Goal: Task Accomplishment & Management: Complete application form

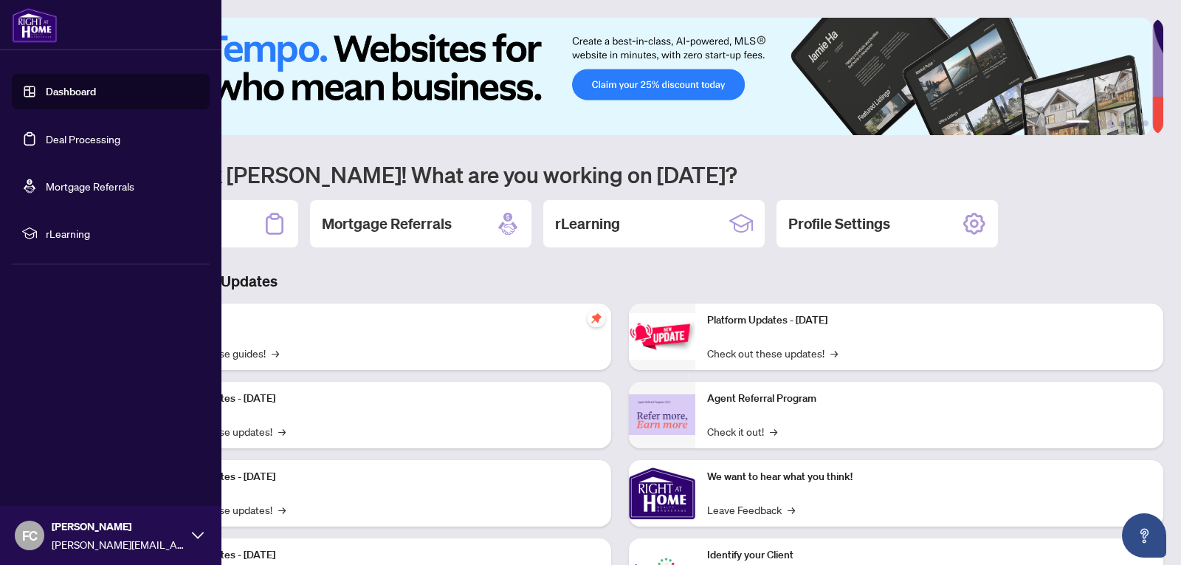
click at [51, 89] on link "Dashboard" at bounding box center [71, 91] width 50 height 13
click at [64, 141] on link "Deal Processing" at bounding box center [83, 138] width 75 height 13
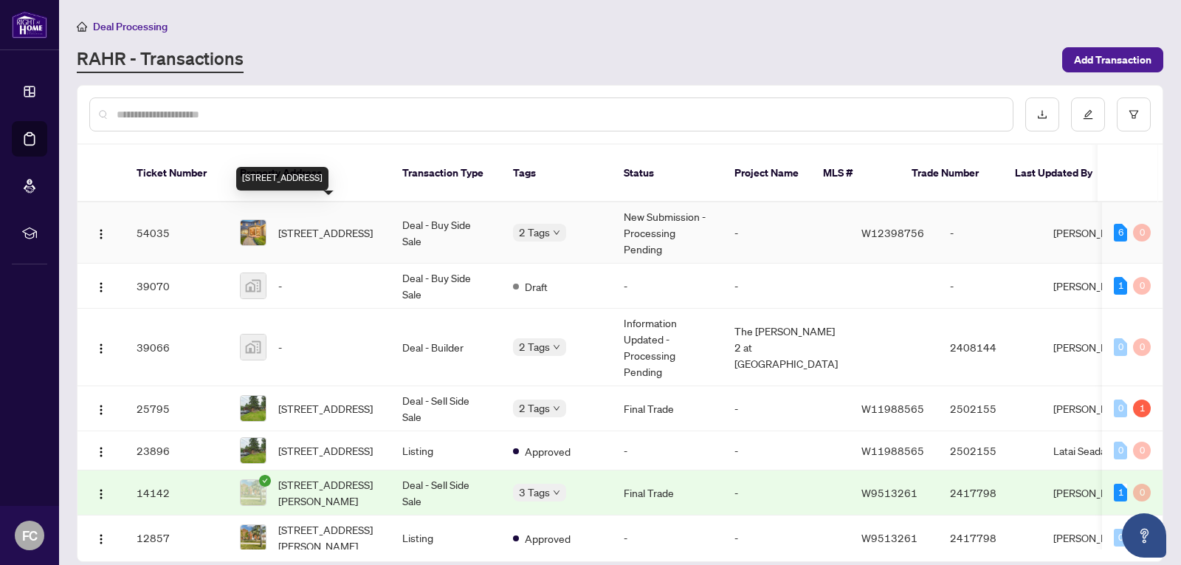
click at [321, 224] on span "[STREET_ADDRESS]" at bounding box center [325, 232] width 94 height 16
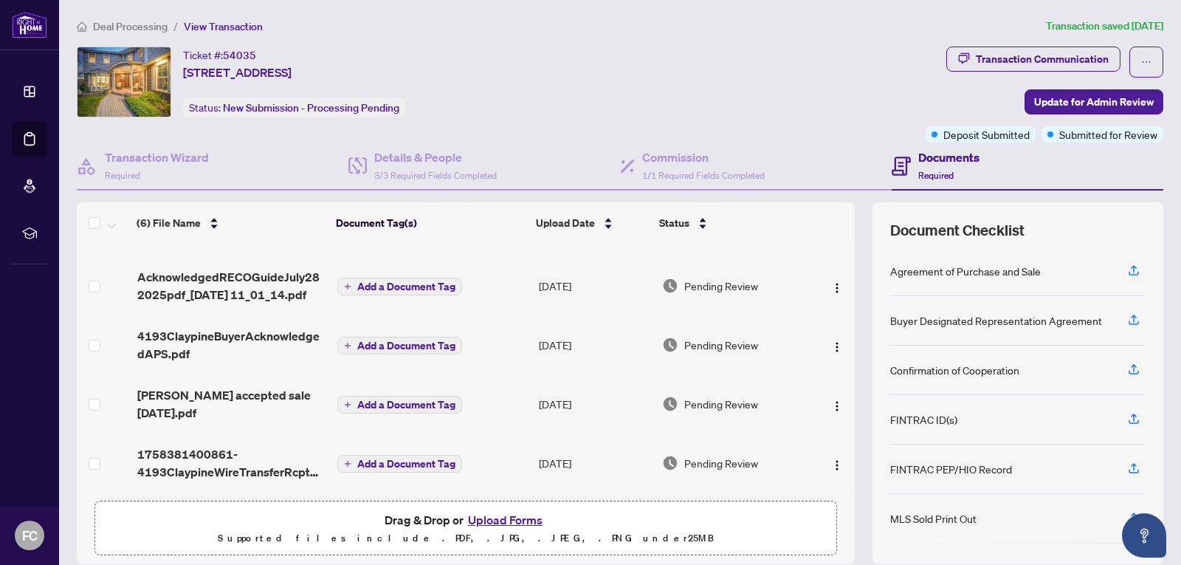
scroll to position [110, 0]
click at [402, 156] on h4 "Details & People" at bounding box center [435, 157] width 123 height 18
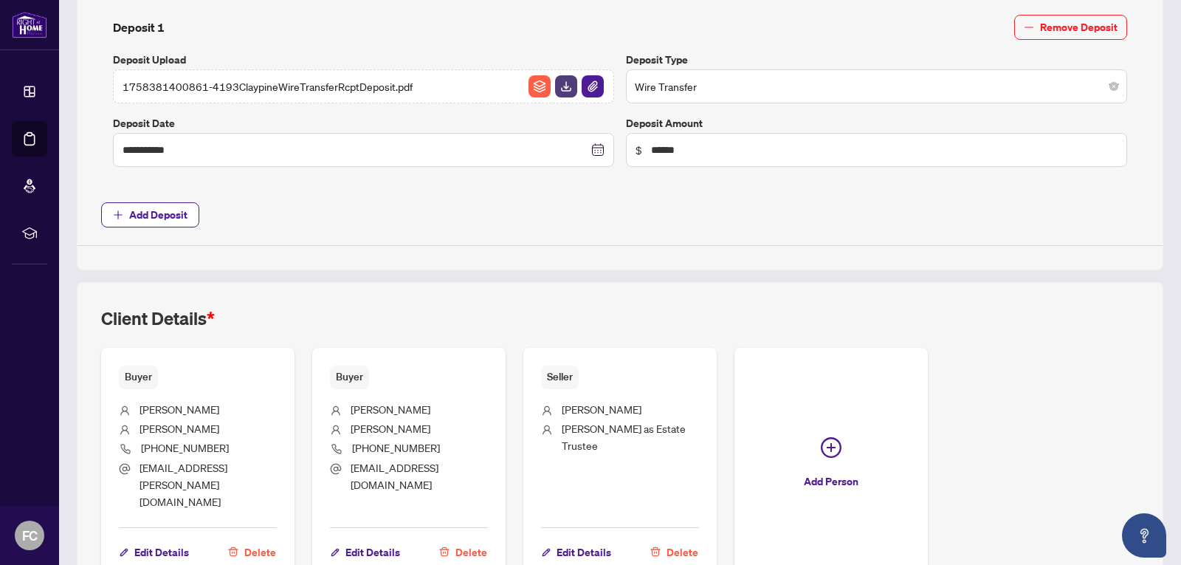
scroll to position [669, 0]
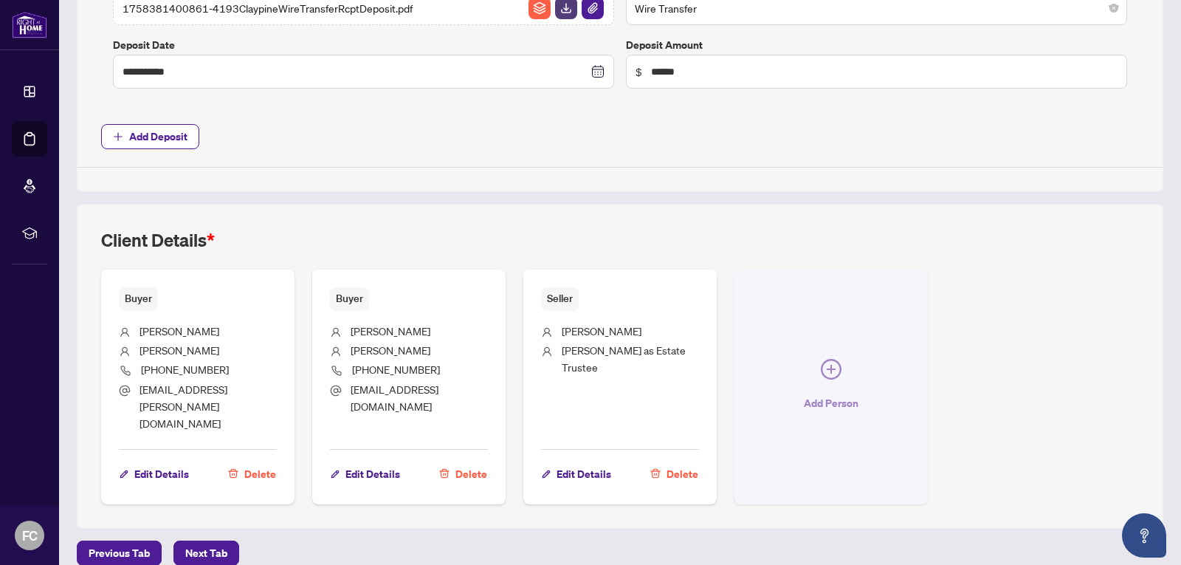
click at [827, 365] on icon "plus-circle" at bounding box center [831, 369] width 9 height 9
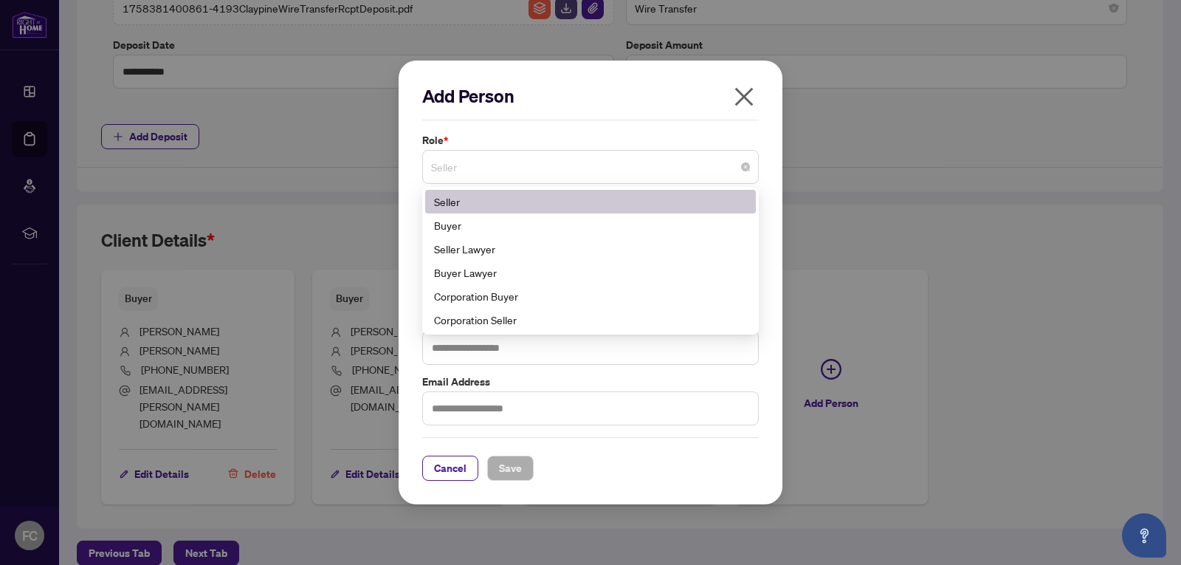
click at [743, 179] on span "Seller" at bounding box center [590, 167] width 319 height 28
click at [471, 272] on div "Buyer Lawyer" at bounding box center [590, 272] width 313 height 16
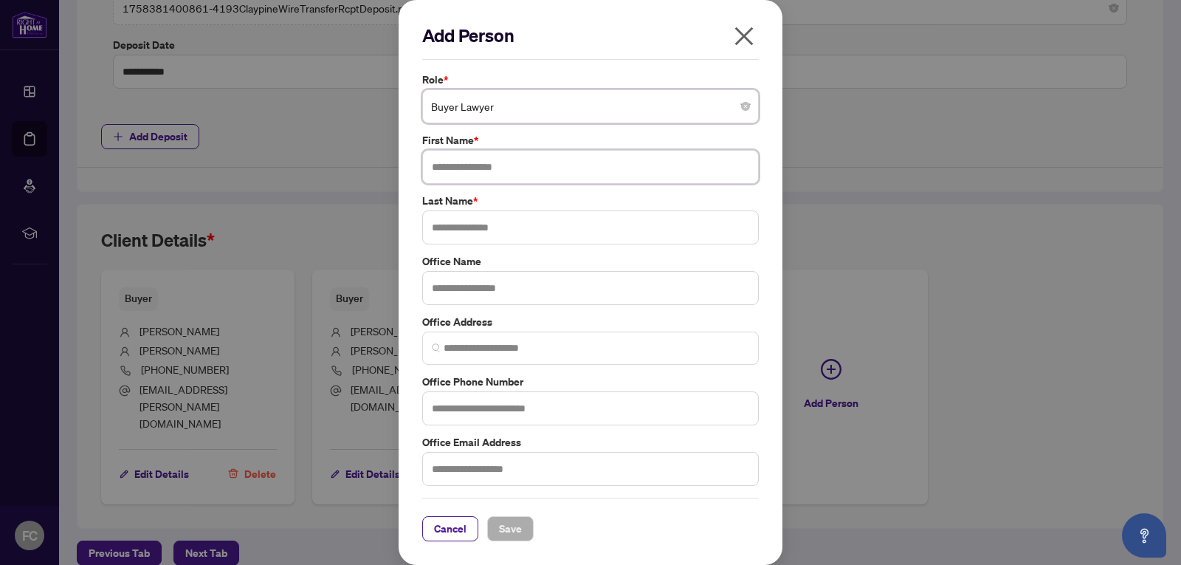
click at [452, 171] on input "text" at bounding box center [590, 167] width 337 height 34
type input "**********"
click at [526, 233] on input "text" at bounding box center [590, 227] width 337 height 34
type input "**********"
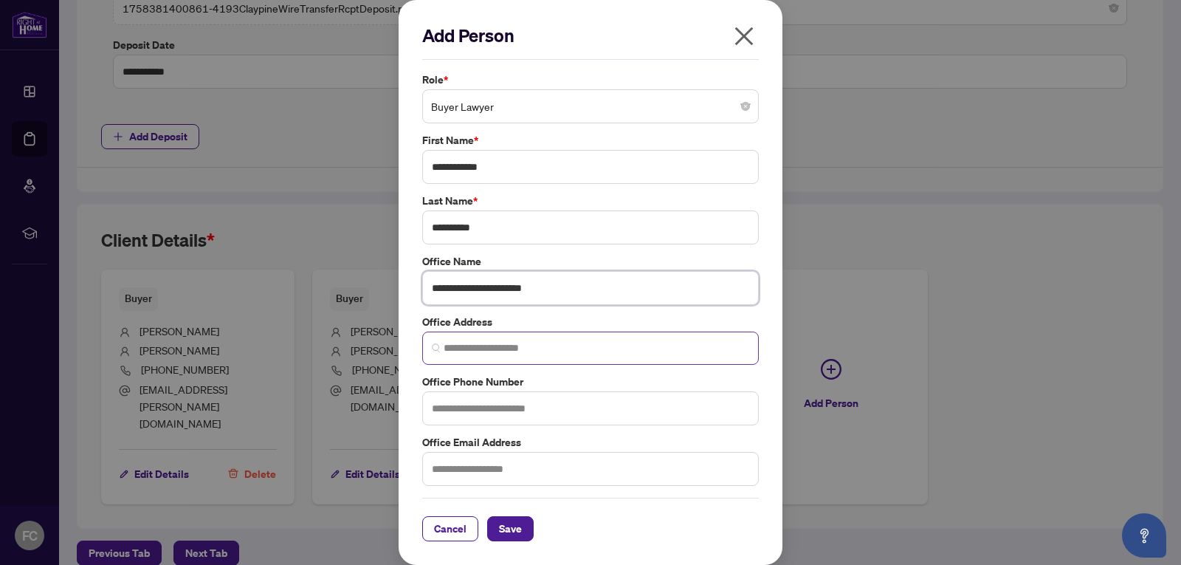
type input "**********"
click at [520, 348] on input "search" at bounding box center [597, 348] width 306 height 16
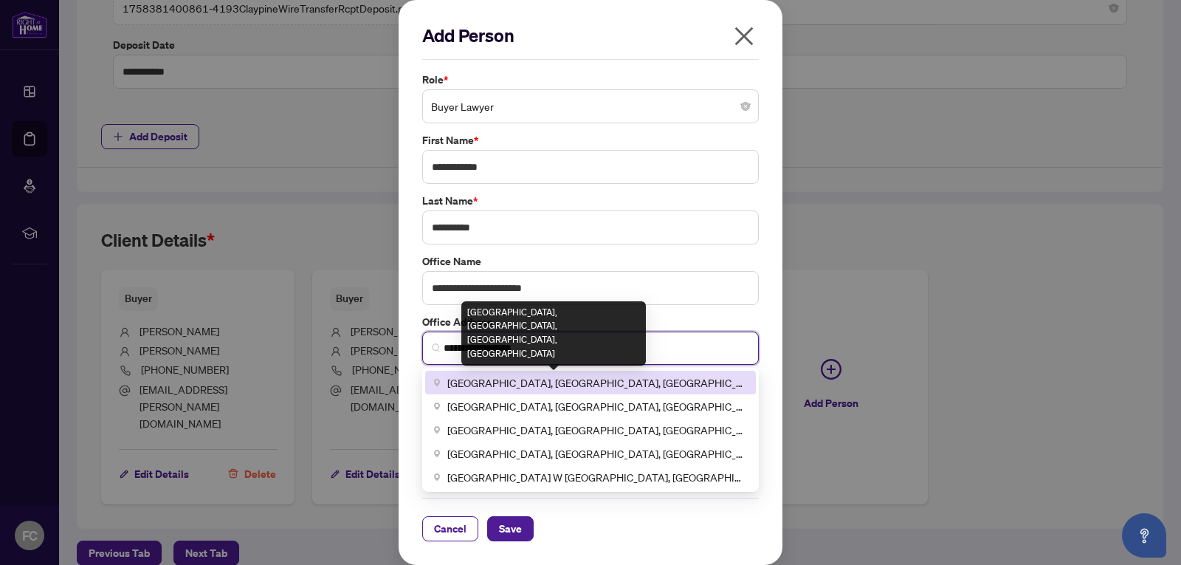
click at [526, 387] on span "[GEOGRAPHIC_DATA], [GEOGRAPHIC_DATA], [GEOGRAPHIC_DATA], [GEOGRAPHIC_DATA]" at bounding box center [597, 382] width 300 height 16
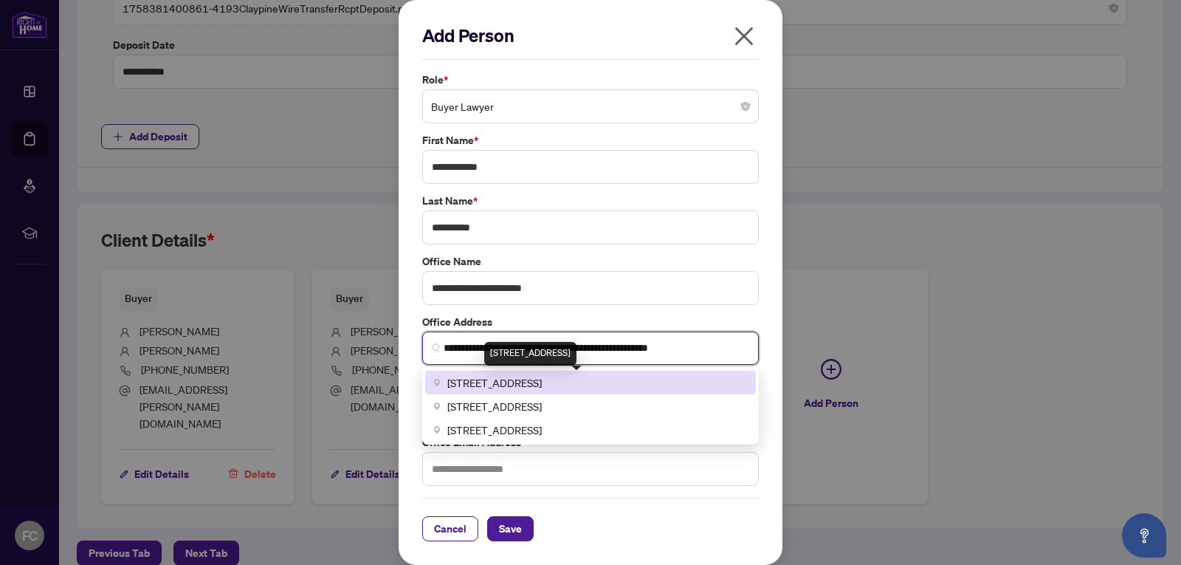
click at [485, 382] on span "[STREET_ADDRESS]" at bounding box center [494, 382] width 94 height 16
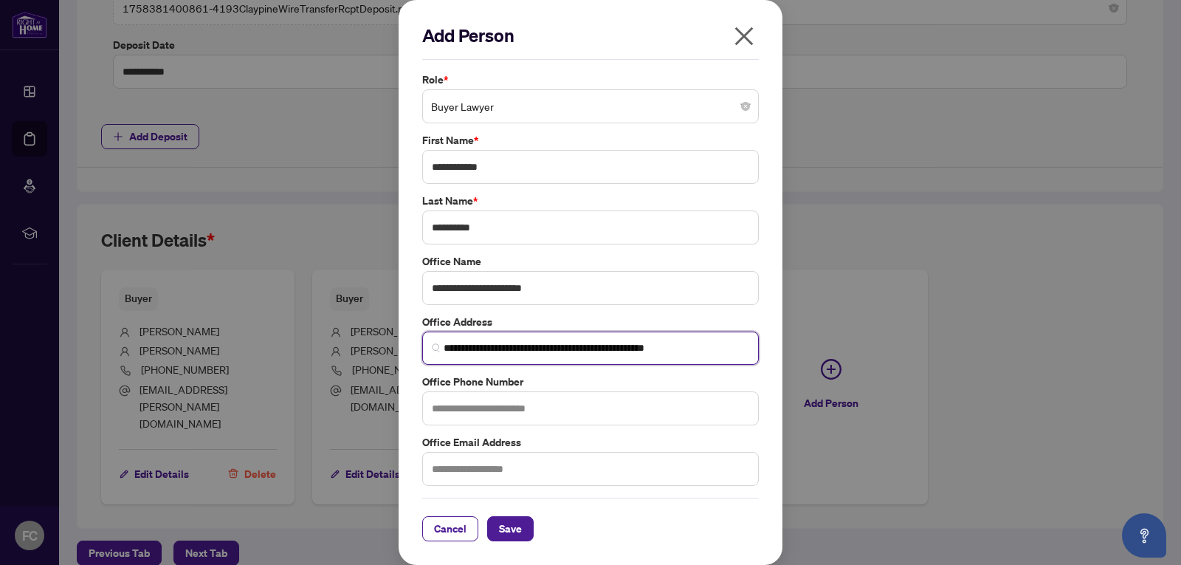
type input "**********"
click at [520, 414] on input "text" at bounding box center [590, 408] width 337 height 34
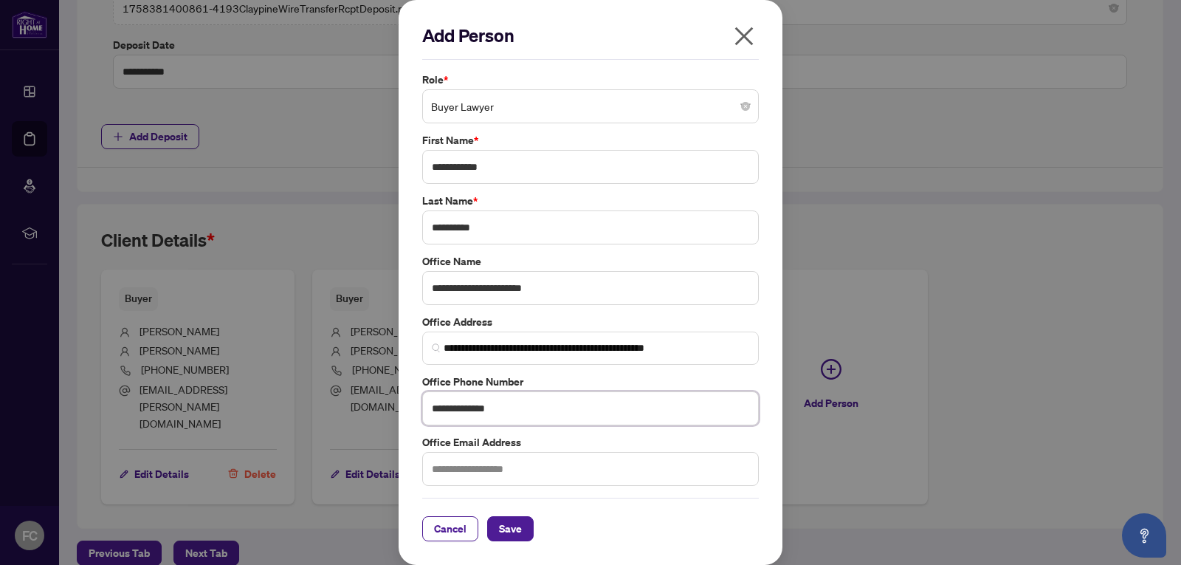
type input "**********"
click at [478, 471] on input "text" at bounding box center [590, 469] width 337 height 34
type input "**********"
click at [518, 526] on span "Save" at bounding box center [510, 529] width 23 height 24
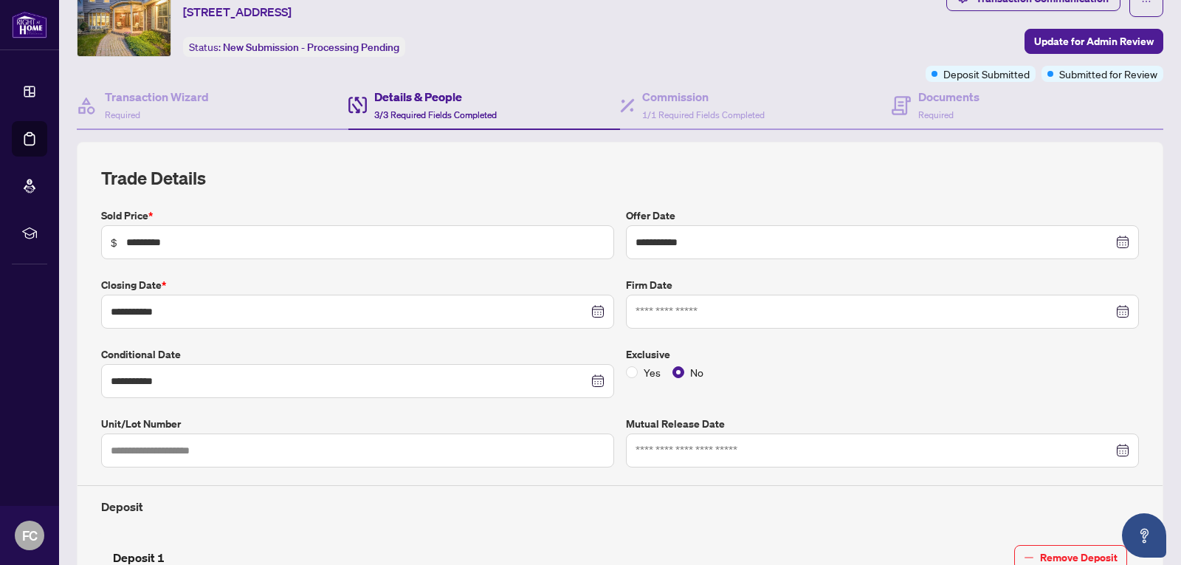
scroll to position [0, 0]
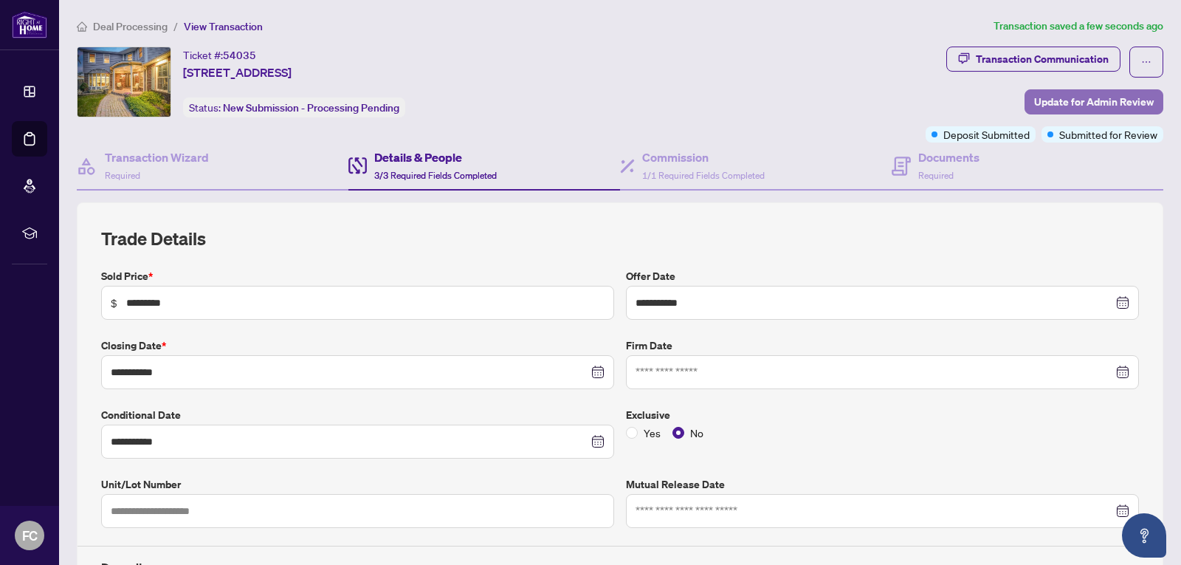
click at [1075, 102] on span "Update for Admin Review" at bounding box center [1094, 102] width 120 height 24
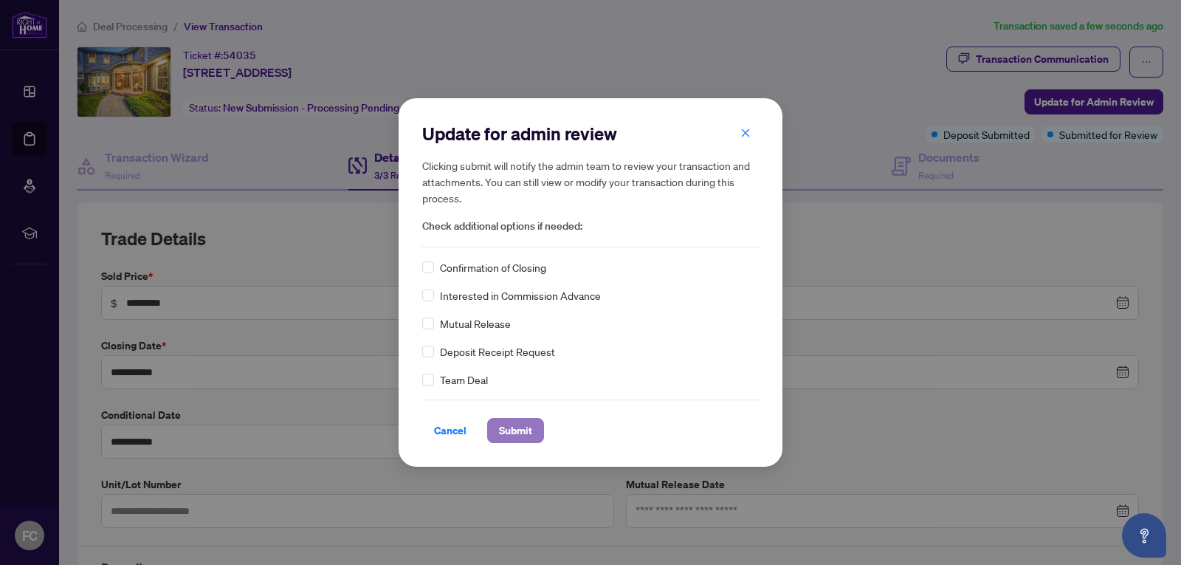
click at [511, 430] on span "Submit" at bounding box center [515, 431] width 33 height 24
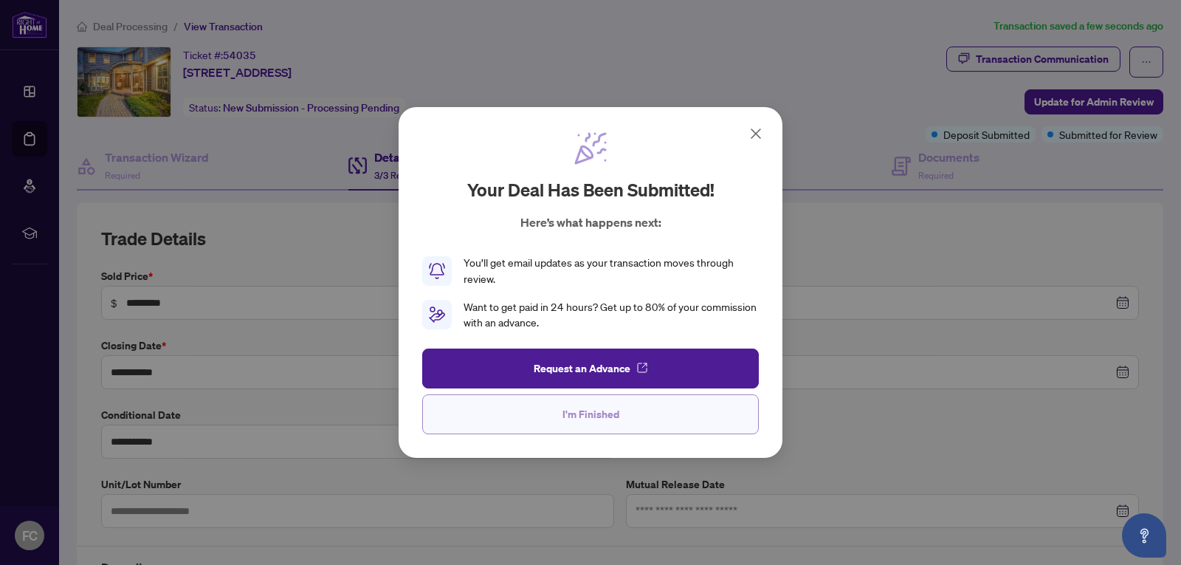
click at [588, 416] on span "I'm Finished" at bounding box center [590, 414] width 57 height 24
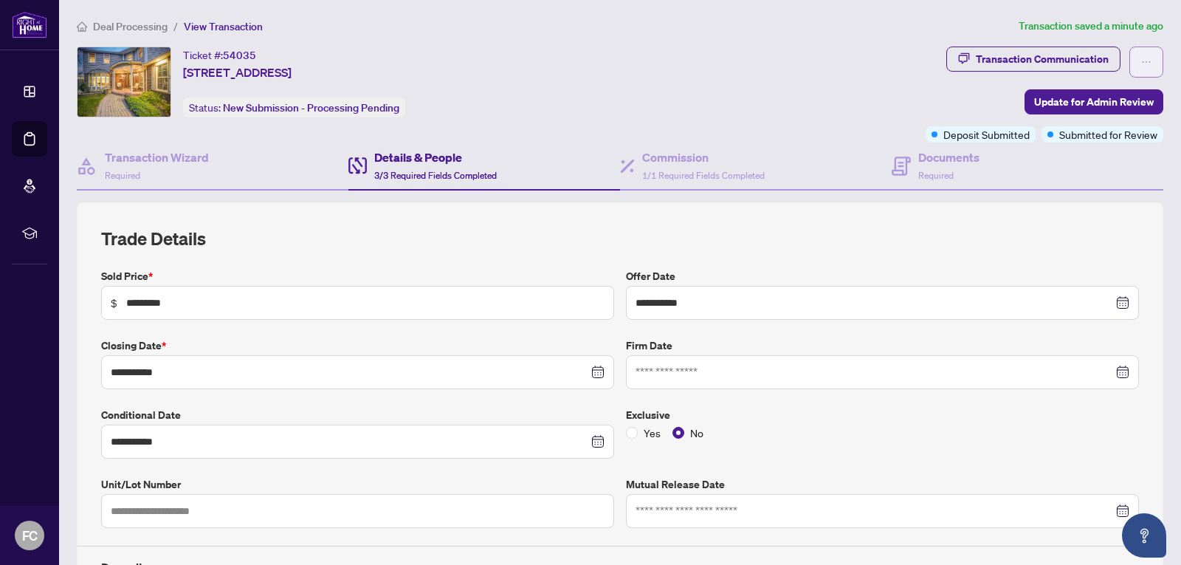
click at [1129, 61] on button "button" at bounding box center [1146, 62] width 34 height 31
click at [674, 81] on div "Ticket #: 54035 [STREET_ADDRESS] Status: New Submission - Processing Pending" at bounding box center [498, 82] width 843 height 71
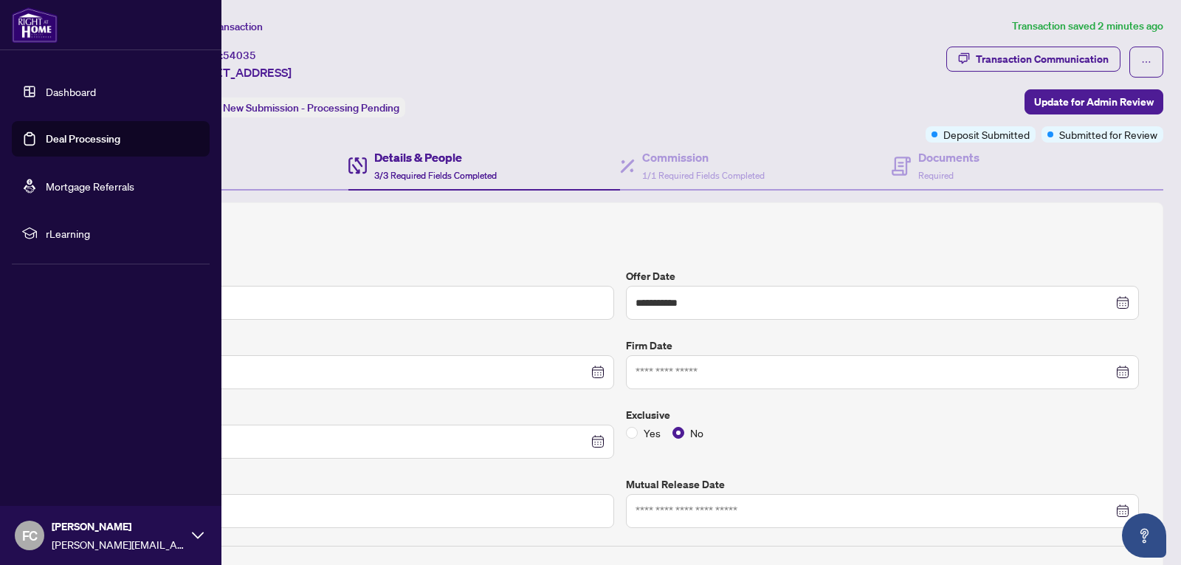
click at [190, 534] on div "FC [PERSON_NAME] [PERSON_NAME][EMAIL_ADDRESS][PERSON_NAME][DOMAIN_NAME]" at bounding box center [110, 535] width 221 height 59
click at [55, 443] on span "Logout" at bounding box center [59, 448] width 33 height 24
